Goal: Use online tool/utility: Utilize a website feature to perform a specific function

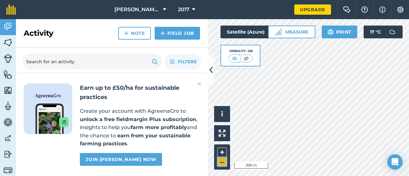
click at [220, 160] on button "–" at bounding box center [222, 161] width 10 height 9
click at [223, 149] on button "+" at bounding box center [222, 153] width 10 height 10
click at [287, 32] on button "Measure" at bounding box center [291, 32] width 47 height 13
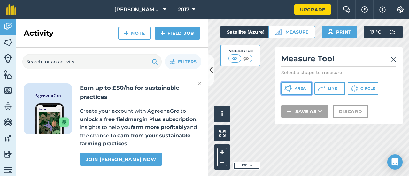
click at [290, 87] on icon at bounding box center [288, 89] width 8 height 8
click at [259, 65] on div "Visibility: On" at bounding box center [240, 56] width 40 height 22
click at [261, 64] on div "Satellite (Azure) Visibility: On" at bounding box center [250, 46] width 61 height 41
